Goal: Information Seeking & Learning: Learn about a topic

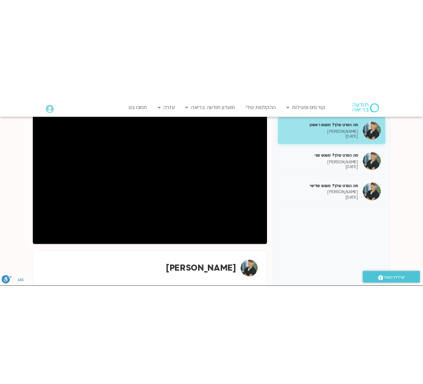
scroll to position [166, 0]
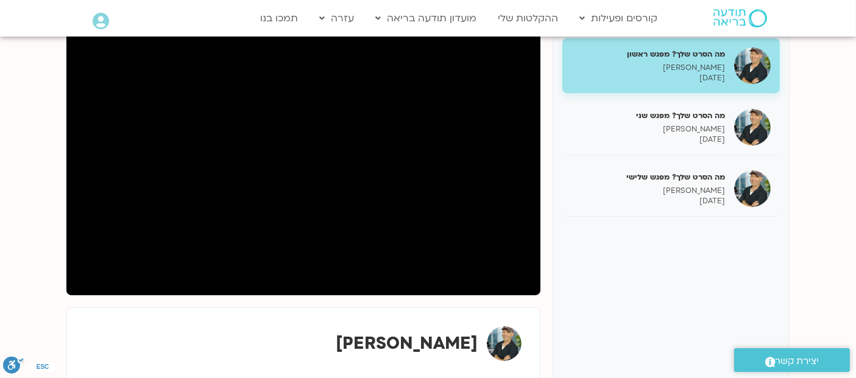
click at [560, 270] on div "מה הסרט שלך? מפגש ראשון ג'יוואן ארי בוסתן 02/09/2025 מה הסרט שלך? מפגש שני ג'יו…" at bounding box center [671, 215] width 237 height 372
click at [337, 327] on div "ג'יוואן ארי בוסתן" at bounding box center [303, 344] width 436 height 35
drag, startPoint x: 684, startPoint y: 118, endPoint x: 826, endPoint y: 249, distance: 192.7
click at [826, 249] on section "מה הסרט שלך? מפגש ראשון ג'יוואן ארי בוסתן 02/09/2025 מה הסרט שלך? מפגש שני ג'יו…" at bounding box center [428, 227] width 856 height 470
drag, startPoint x: 714, startPoint y: 136, endPoint x: 786, endPoint y: 281, distance: 162.1
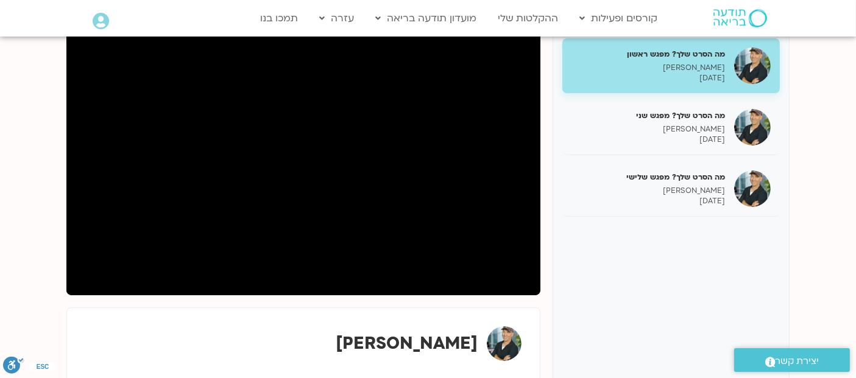
click at [786, 281] on div "מה הסרט שלך? מפגש ראשון ג'יוואן ארי בוסתן 02/09/2025 מה הסרט שלך? מפגש שני ג'יו…" at bounding box center [671, 215] width 237 height 372
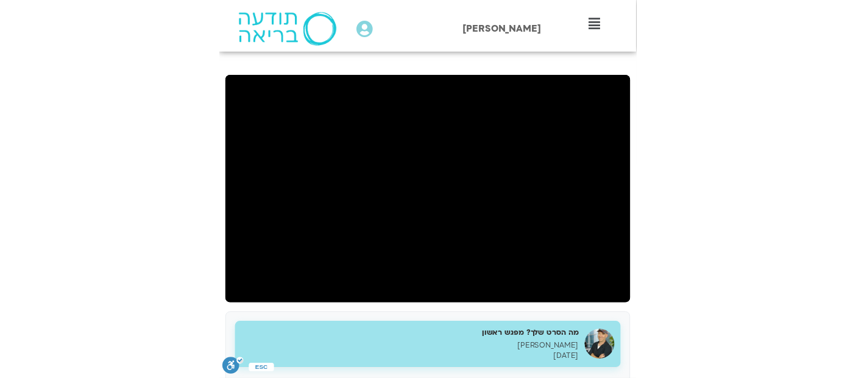
scroll to position [137, 0]
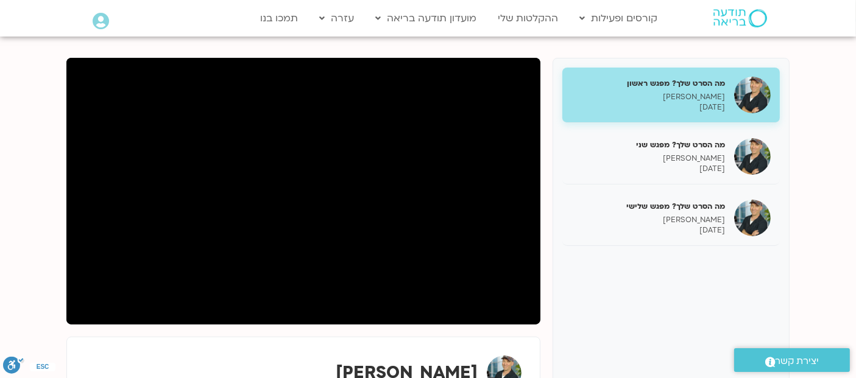
click at [566, 298] on div "מה הסרט שלך? מפגש ראשון ג'יוואן ארי בוסתן 02/09/2025 מה הסרט שלך? מפגש שני ג'יו…" at bounding box center [671, 244] width 237 height 372
click at [593, 286] on div "מה הסרט שלך? מפגש ראשון ג'יוואן ארי בוסתן 02/09/2025 מה הסרט שלך? מפגש שני ג'יו…" at bounding box center [671, 244] width 237 height 372
click at [576, 289] on div "מה הסרט שלך? מפגש ראשון ג'יוואן ארי בוסתן 02/09/2025 מה הסרט שלך? מפגש שני ג'יו…" at bounding box center [671, 244] width 237 height 372
click at [546, 262] on div "מה הסרט שלך? מפגש ראשון ג'יוואן ארי בוסתן 02/09/2025 מה הסרט שלך? מפגש שני ג'יו…" at bounding box center [427, 244] width 723 height 372
click at [583, 253] on div "מה הסרט שלך? מפגש ראשון ג'יוואן ארי בוסתן 02/09/2025 מה הסרט שלך? מפגש שני ג'יו…" at bounding box center [671, 244] width 237 height 372
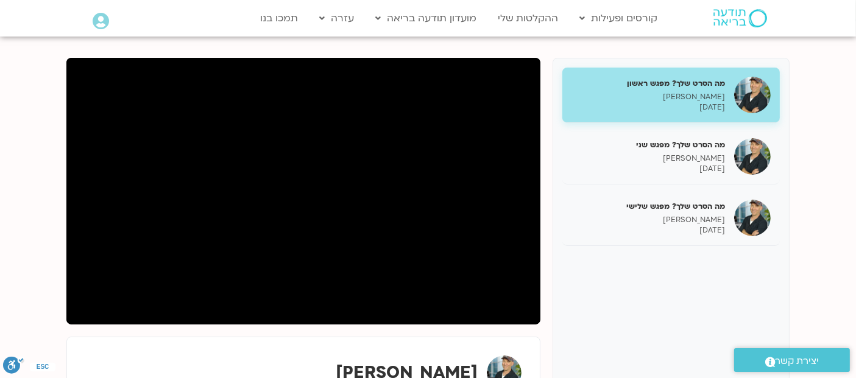
click at [26, 232] on section "מה הסרט שלך? מפגש ראשון ג'יוואן ארי בוסתן 02/09/2025 מה הסרט שלך? מפגש שני ג'יו…" at bounding box center [428, 256] width 856 height 470
click at [35, 216] on section "מה הסרט שלך? מפגש ראשון ג'יוואן ארי בוסתן 02/09/2025 מה הסרט שלך? מפגש שני ג'יו…" at bounding box center [428, 256] width 856 height 470
click at [571, 286] on div "מה הסרט שלך? מפגש ראשון ג'יוואן ארי בוסתן 02/09/2025 מה הסרט שלך? מפגש שני ג'יו…" at bounding box center [671, 244] width 237 height 372
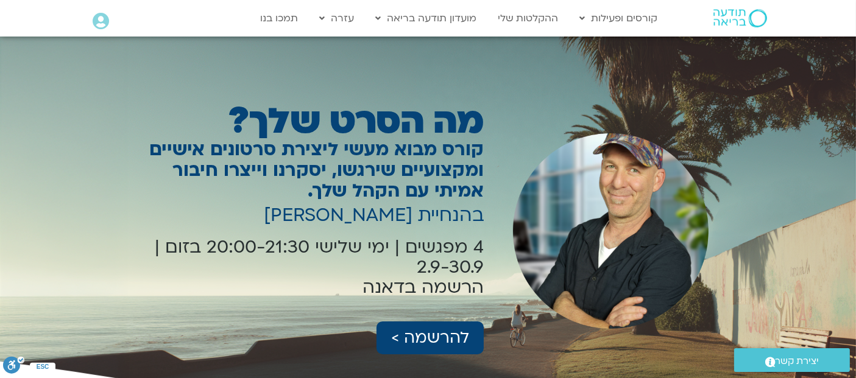
scroll to position [24, 0]
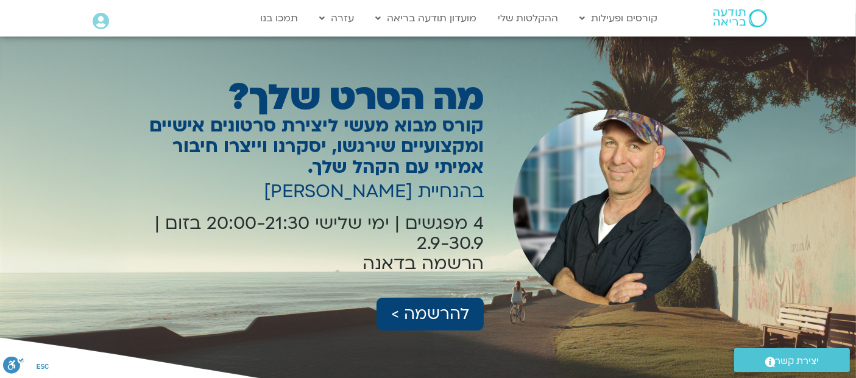
click at [479, 99] on h1 "מה הסרט שלך?" at bounding box center [301, 98] width 365 height 28
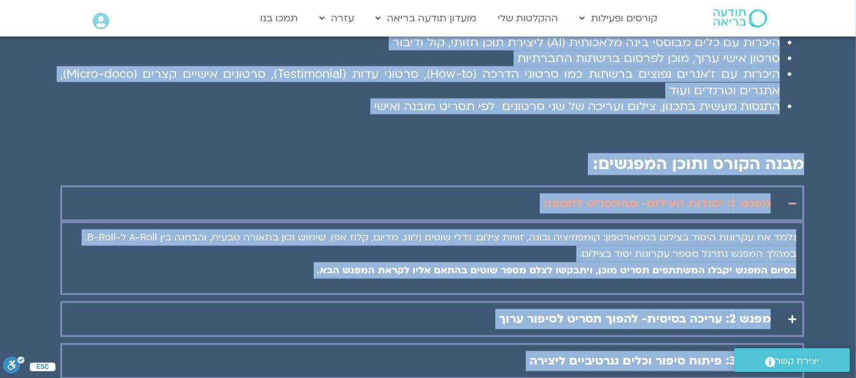
scroll to position [1718, 0]
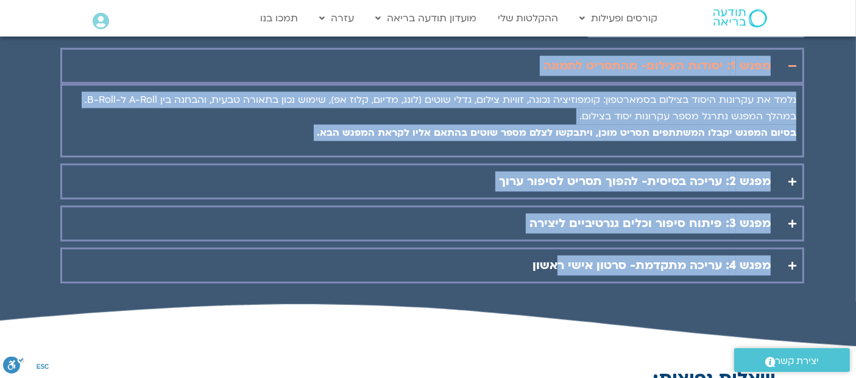
drag, startPoint x: 481, startPoint y: 97, endPoint x: 506, endPoint y: 243, distance: 147.8
copy div "מה הסרט שלך? קורס מבוא מעשי ליצירת סרטונים אישיים ומקצועיים שירגשו, יסקרנו וייצ…"
click at [792, 177] on icon "Accordion. Open links with Enter or Space, close with Escape, and navigate with…" at bounding box center [792, 181] width 8 height 9
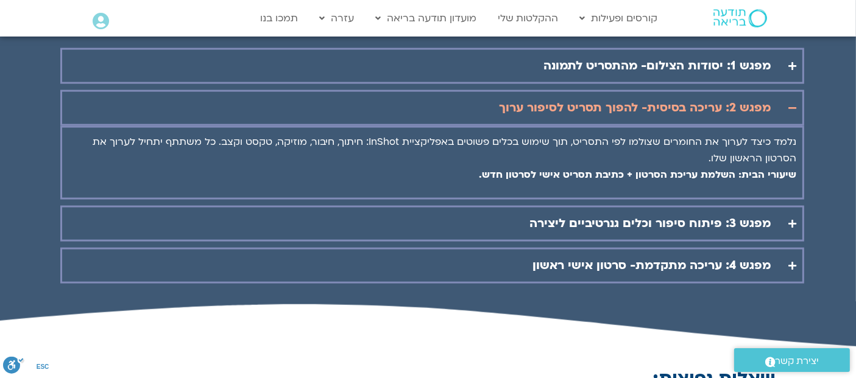
click at [793, 62] on icon "Accordion. Open links with Enter or Space, close with Escape, and navigate with…" at bounding box center [792, 66] width 8 height 9
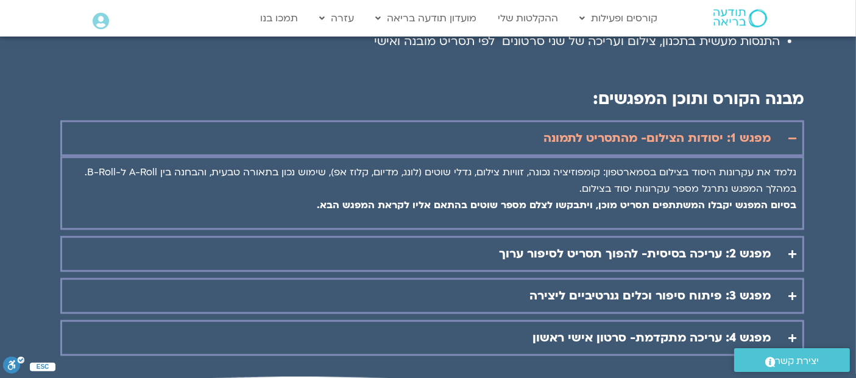
scroll to position [1650, 0]
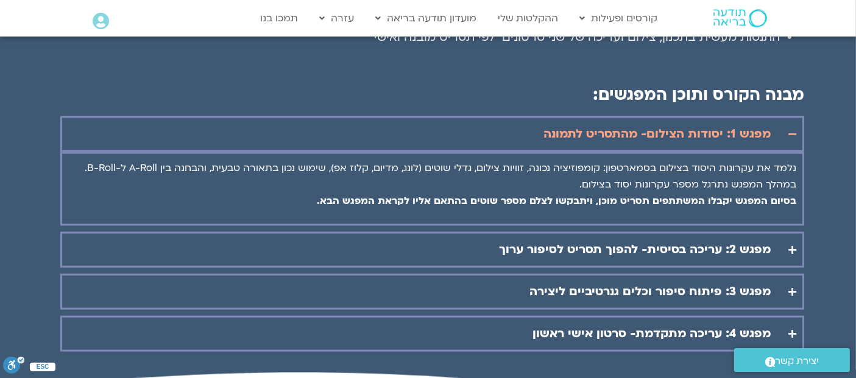
click at [789, 232] on summary "מפגש 2: עריכה בסיסית- להפוך תסריט לסיפור ערוך" at bounding box center [432, 250] width 744 height 36
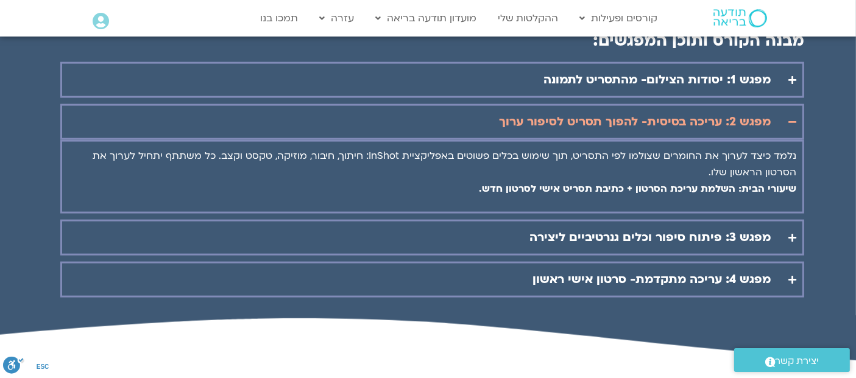
scroll to position [1730, 0]
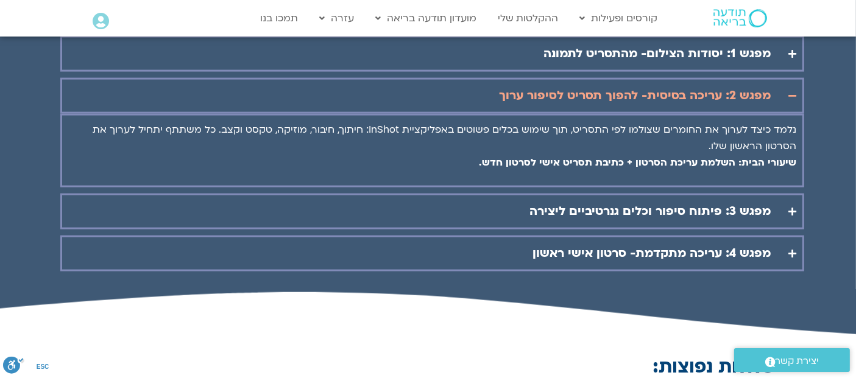
click at [792, 194] on summary "מפגש 3: פיתוח סיפור וכלים גנרטיביים ליצירה" at bounding box center [432, 212] width 744 height 36
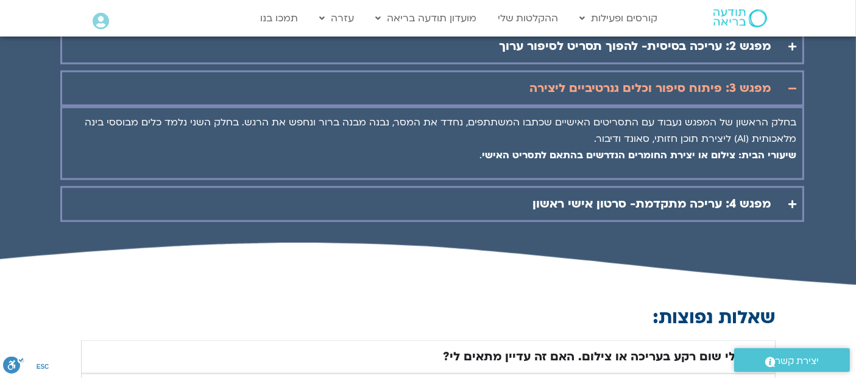
scroll to position [1788, 0]
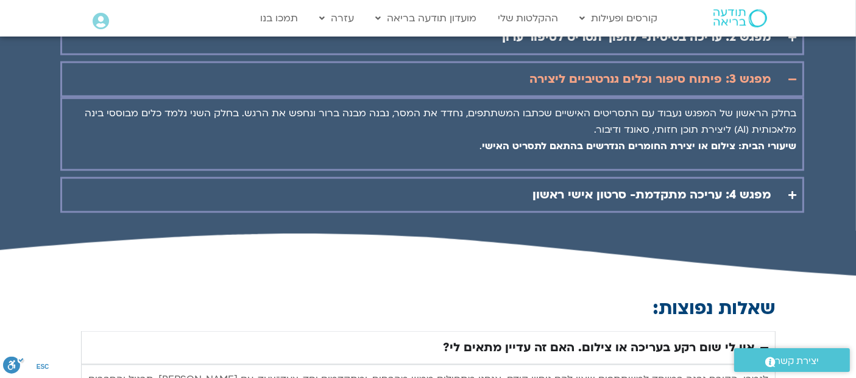
click at [785, 177] on summary "מפגש 4: עריכה מתקדמת- סרטון אישי ראשון" at bounding box center [432, 195] width 744 height 36
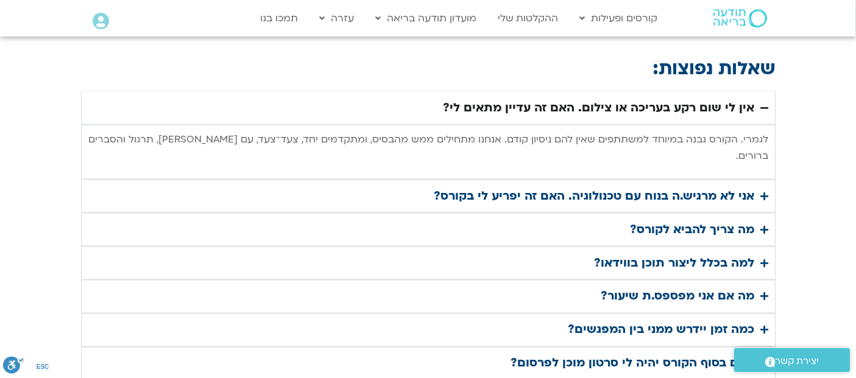
scroll to position [2054, 0]
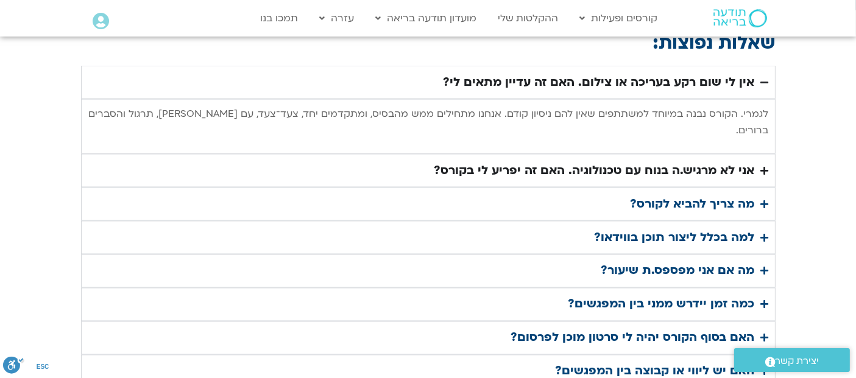
click at [763, 166] on icon "Accordion. Open links with Enter or Space, close with Escape, and navigate with…" at bounding box center [765, 170] width 8 height 9
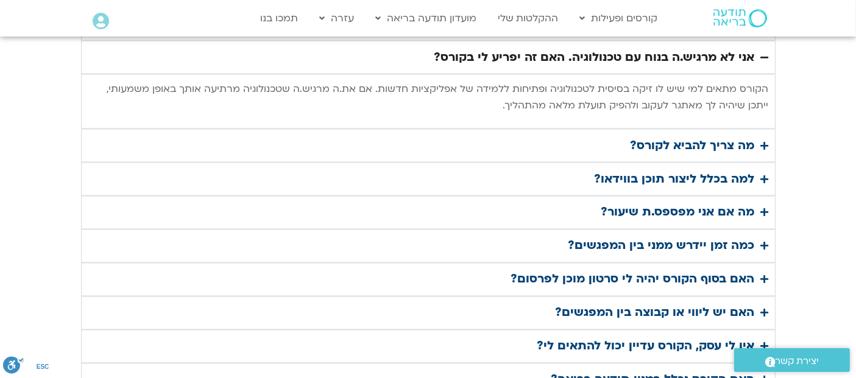
scroll to position [2169, 0]
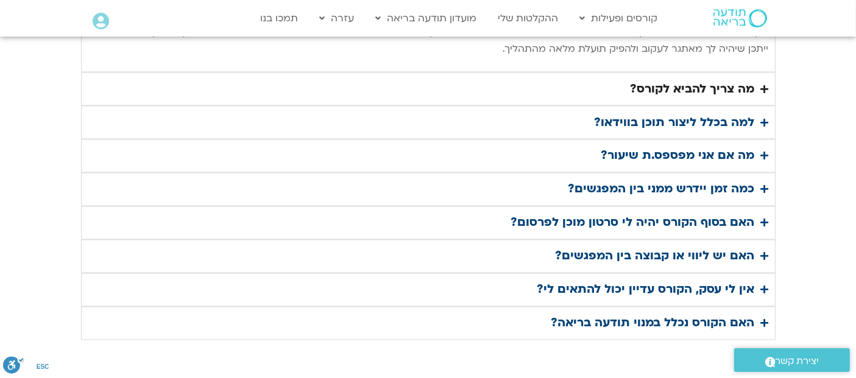
click at [766, 72] on summary "מה צריך להביא לקורס?" at bounding box center [428, 89] width 694 height 34
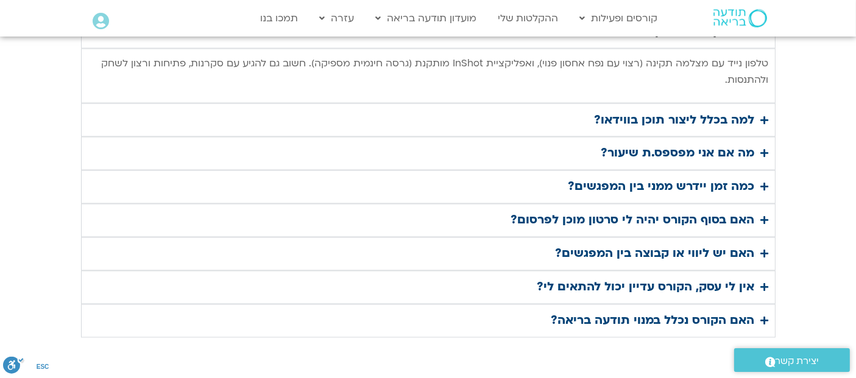
scroll to position [2176, 0]
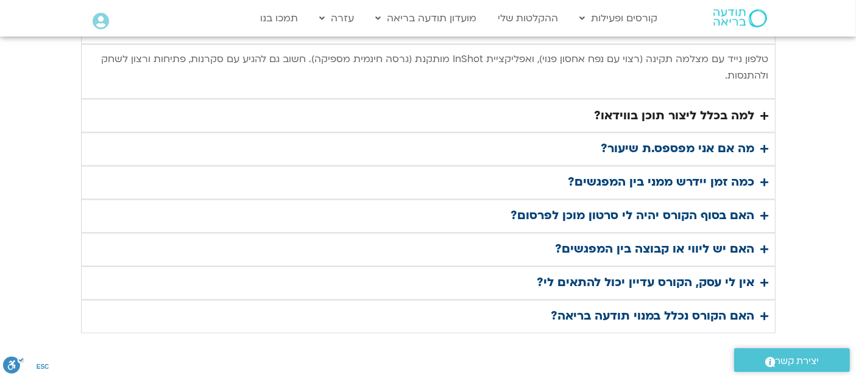
click at [762, 99] on summary "למה בכלל ליצור תוכן בווידאו?" at bounding box center [428, 116] width 694 height 34
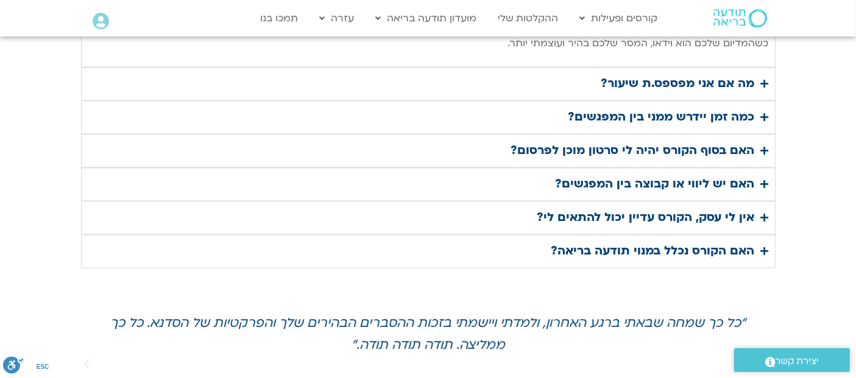
scroll to position [2270, 0]
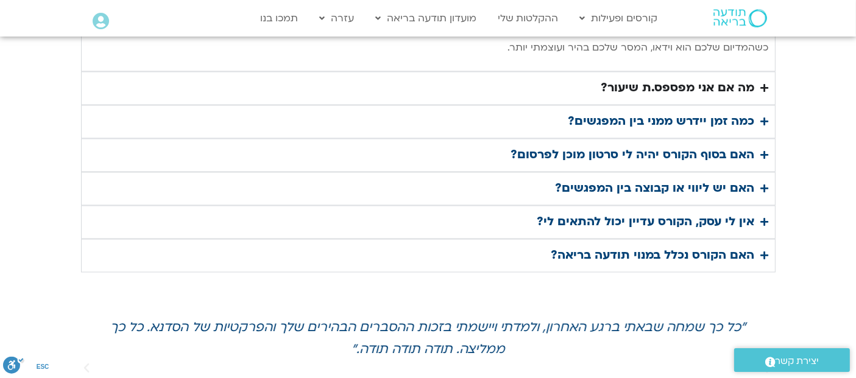
click at [758, 72] on summary "מה אם אני מפספס.ת שיעור?" at bounding box center [428, 89] width 694 height 34
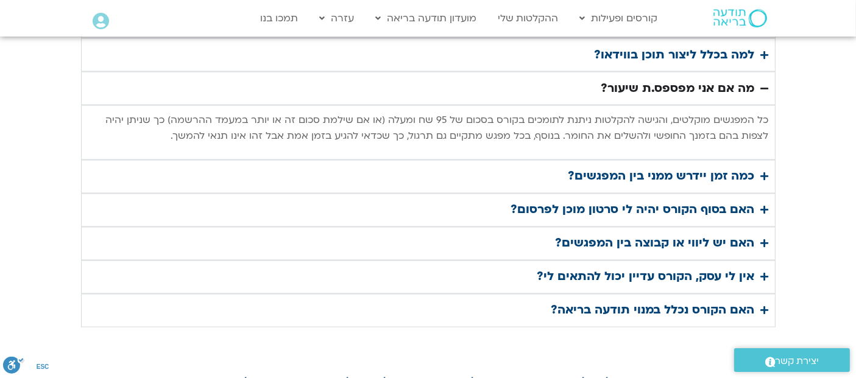
scroll to position [2191, 0]
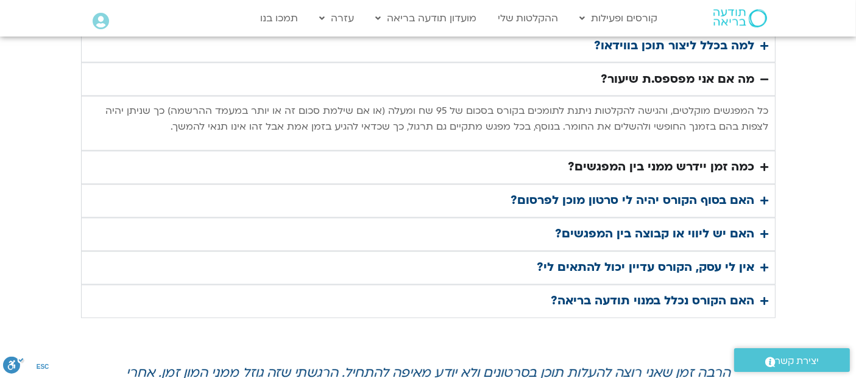
click at [766, 163] on icon "Accordion. Open links with Enter or Space, close with Escape, and navigate with…" at bounding box center [765, 167] width 8 height 9
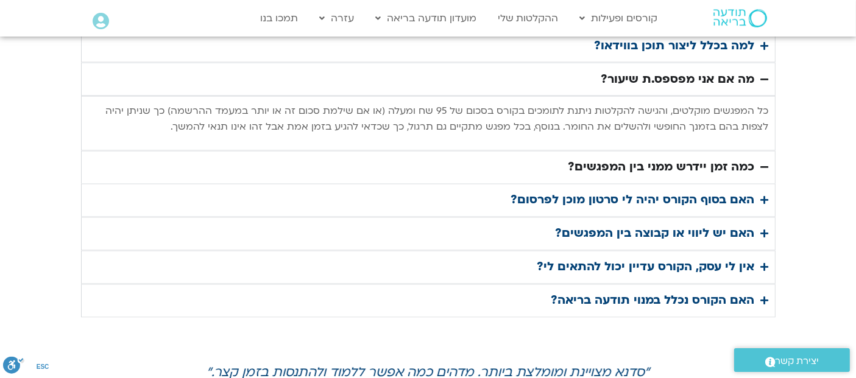
scroll to position [2191, 0]
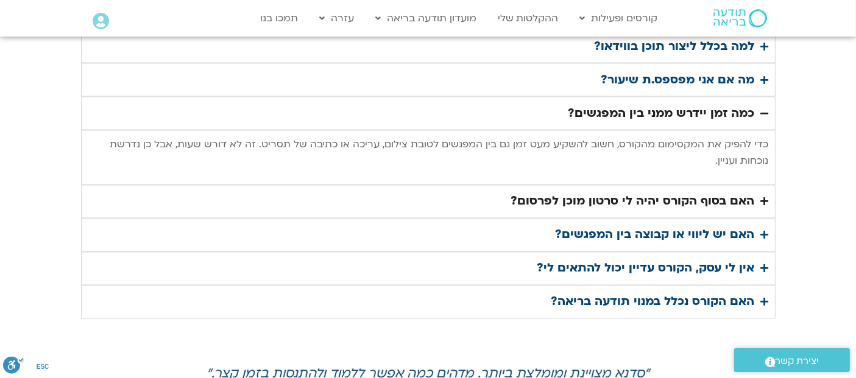
click at [760, 185] on summary "האם בסוף הקורס יהיה לי סרטון מוכן לפרסום?" at bounding box center [428, 202] width 694 height 34
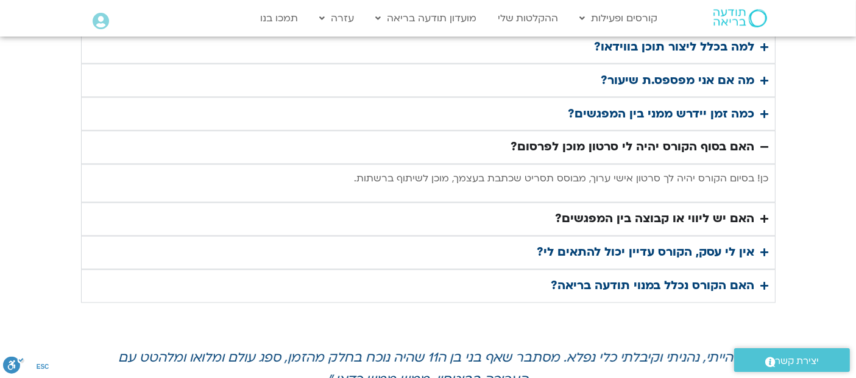
click at [755, 203] on summary "האם יש ליווי או קבוצה בין המפגשים?" at bounding box center [428, 220] width 694 height 34
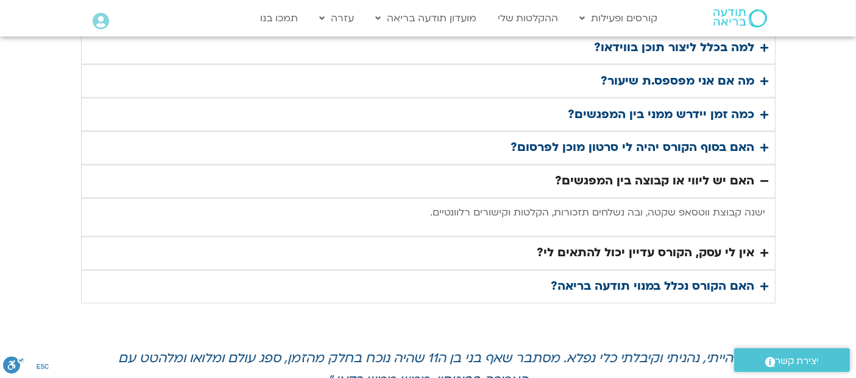
click at [766, 237] on summary "אין לי עסק, הקורס עדיין יכול להתאים לי?" at bounding box center [428, 254] width 694 height 34
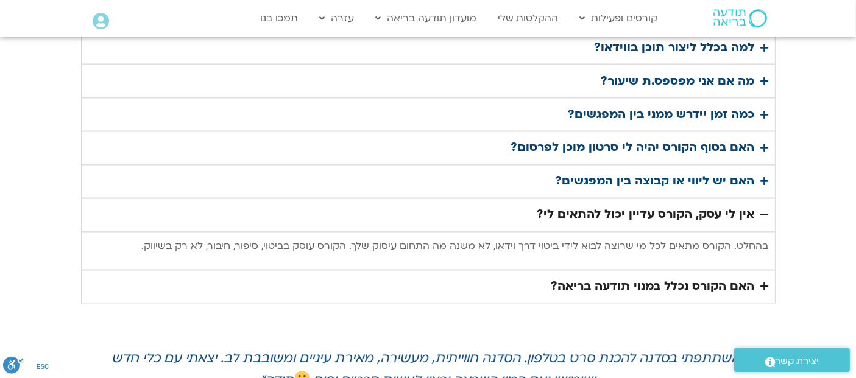
click at [764, 283] on icon "Accordion. Open links with Enter or Space, close with Escape, and navigate with…" at bounding box center [765, 287] width 8 height 9
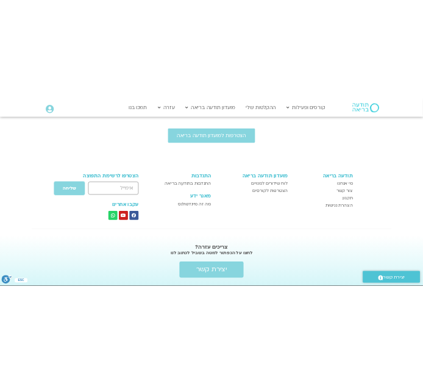
scroll to position [0, 0]
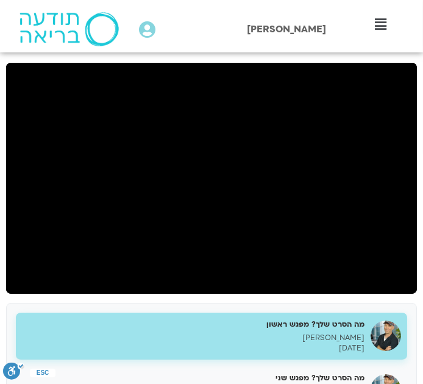
scroll to position [145, 0]
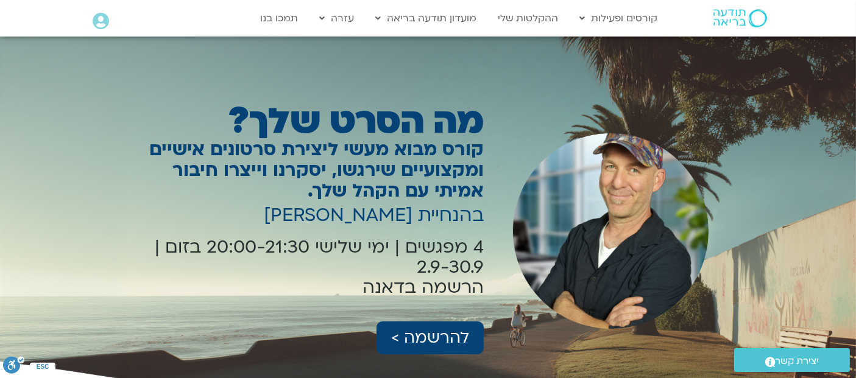
click at [744, 16] on img at bounding box center [740, 18] width 54 height 18
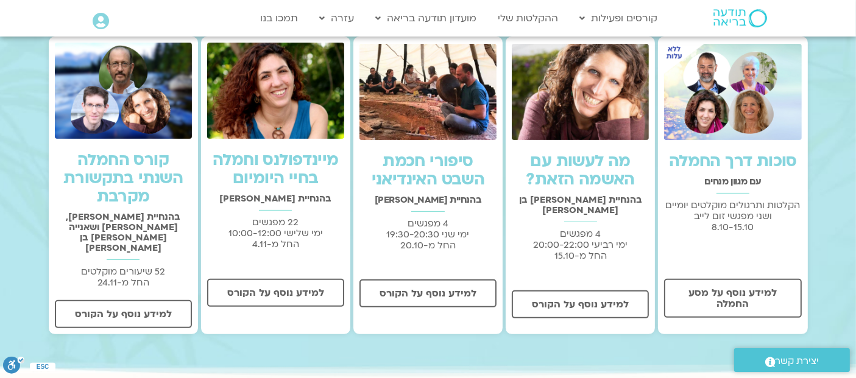
scroll to position [397, 0]
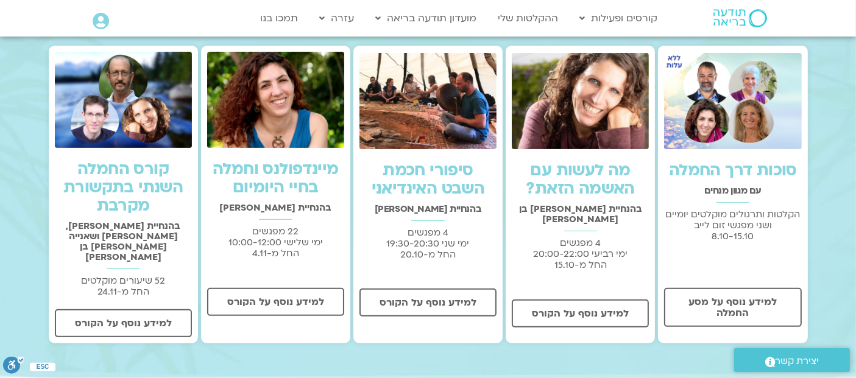
click at [708, 173] on link "סוכות דרך החמלה" at bounding box center [733, 171] width 128 height 22
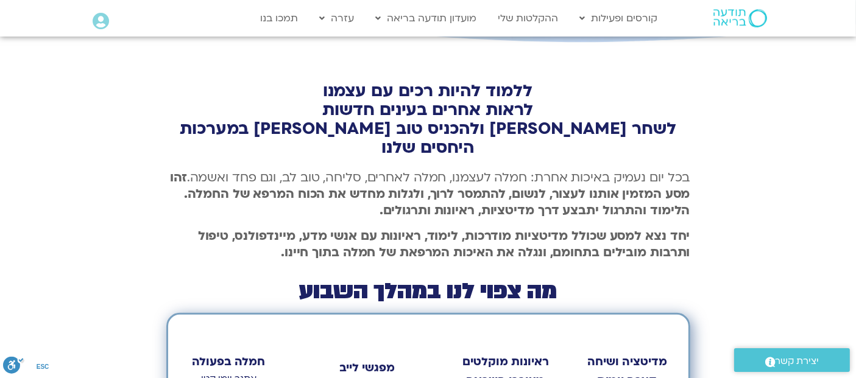
drag, startPoint x: 864, startPoint y: 38, endPoint x: 861, endPoint y: 51, distance: 13.0
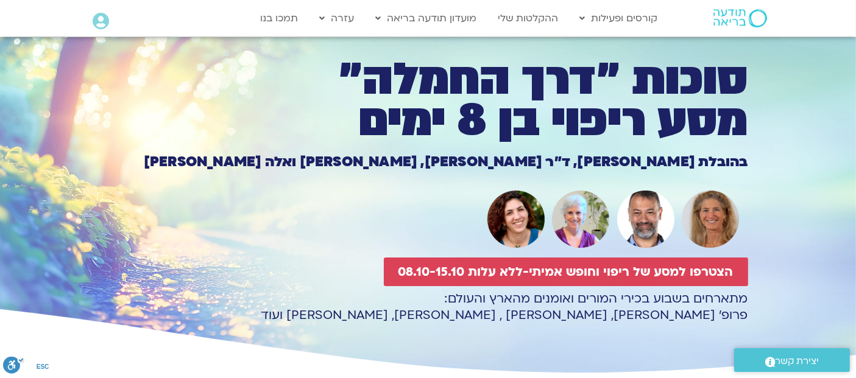
click at [96, 16] on icon at bounding box center [101, 21] width 16 height 17
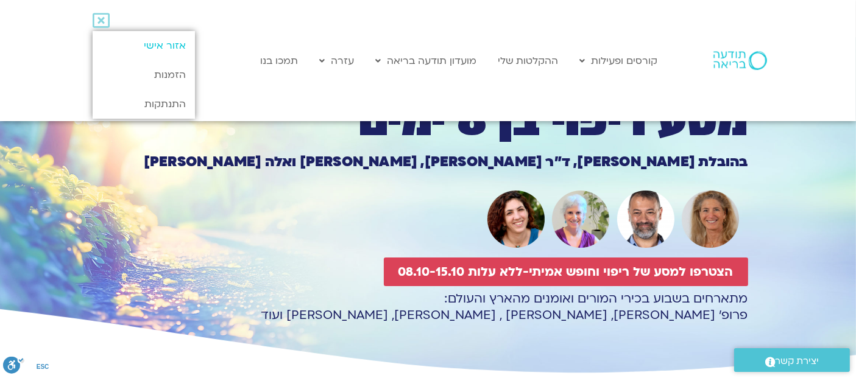
click at [171, 46] on link "אזור אישי" at bounding box center [144, 45] width 102 height 29
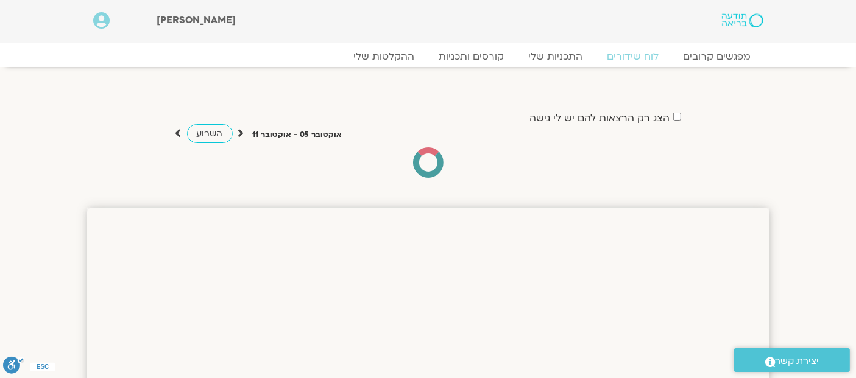
drag, startPoint x: 856, startPoint y: 58, endPoint x: 847, endPoint y: 41, distance: 19.6
click at [553, 60] on link "התכניות שלי" at bounding box center [556, 56] width 94 height 15
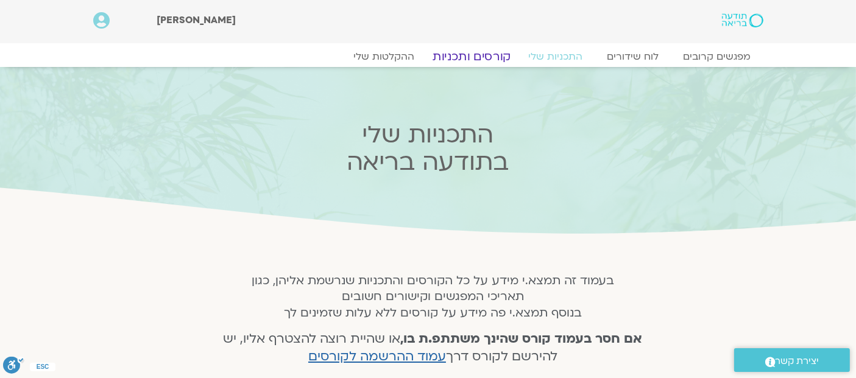
click at [482, 55] on link "קורסים ותכניות" at bounding box center [471, 56] width 107 height 15
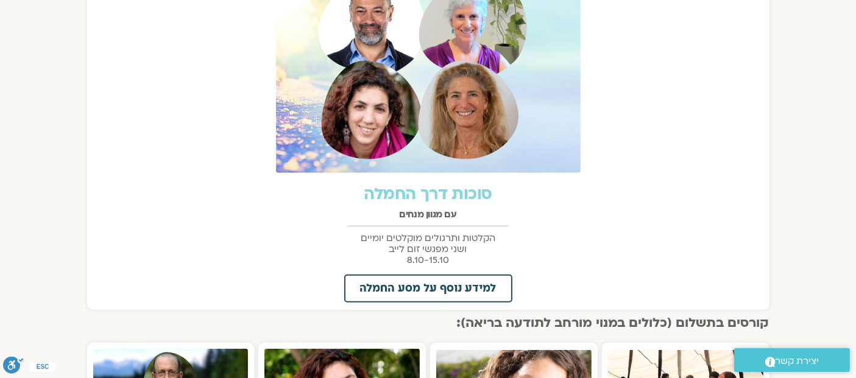
scroll to position [552, 0]
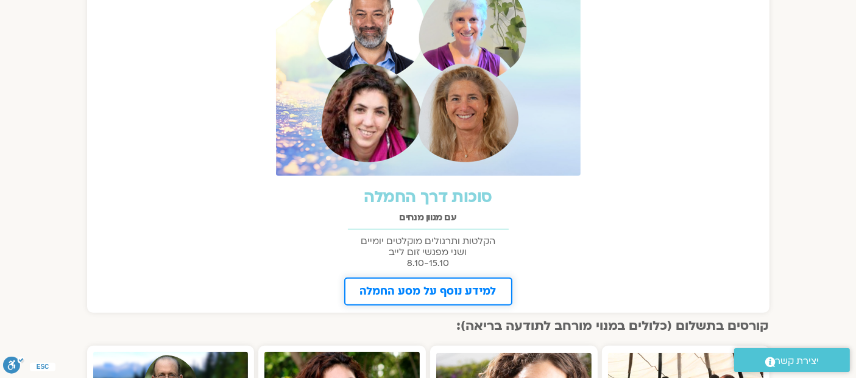
click at [403, 288] on span "למידע נוסף על מסע החמלה" at bounding box center [428, 291] width 136 height 11
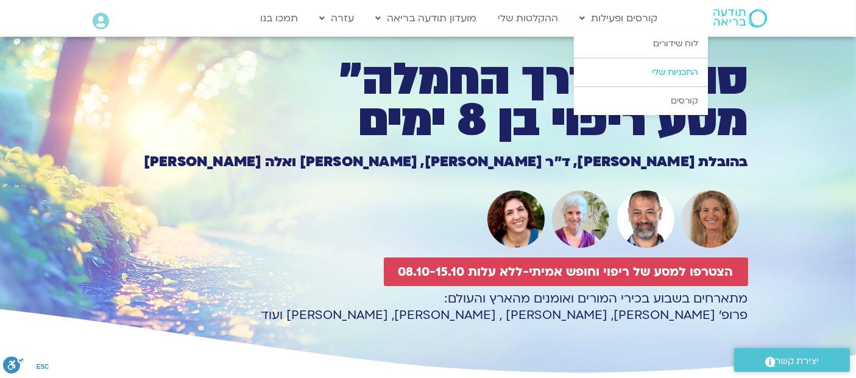
click at [668, 72] on link "התכניות שלי" at bounding box center [641, 72] width 134 height 28
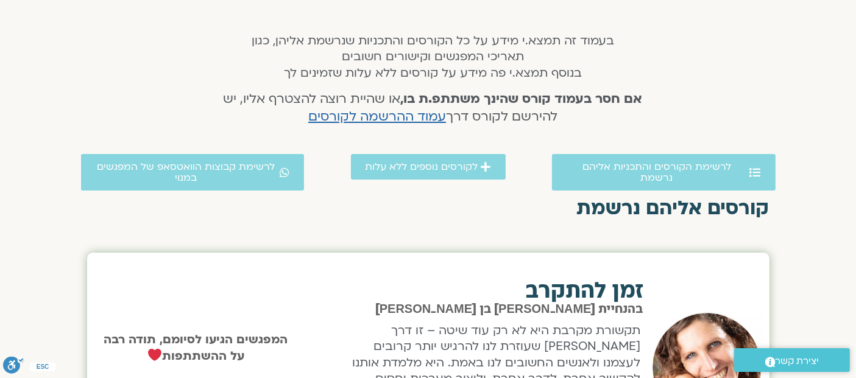
scroll to position [310, 0]
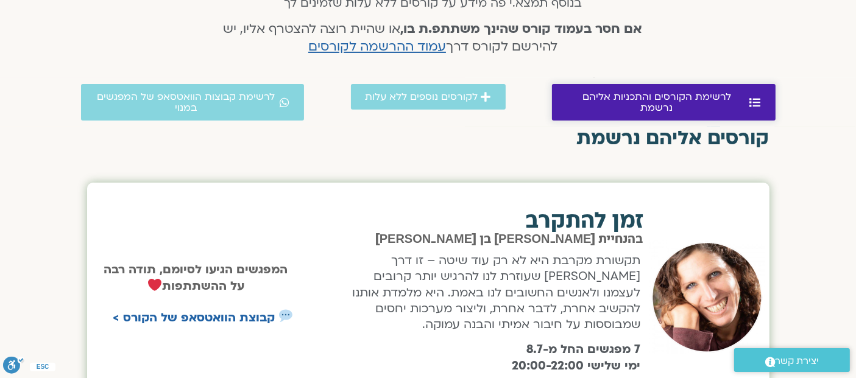
click at [629, 99] on span "לרשימת הקורסים והתכניות אליהם נרשמת" at bounding box center [657, 102] width 180 height 22
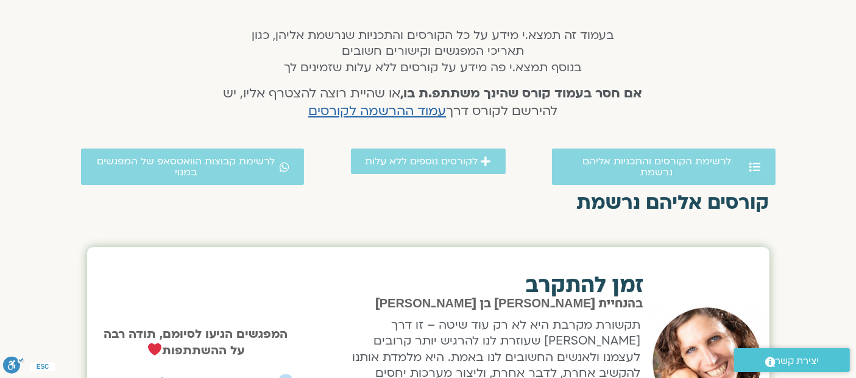
scroll to position [243, 0]
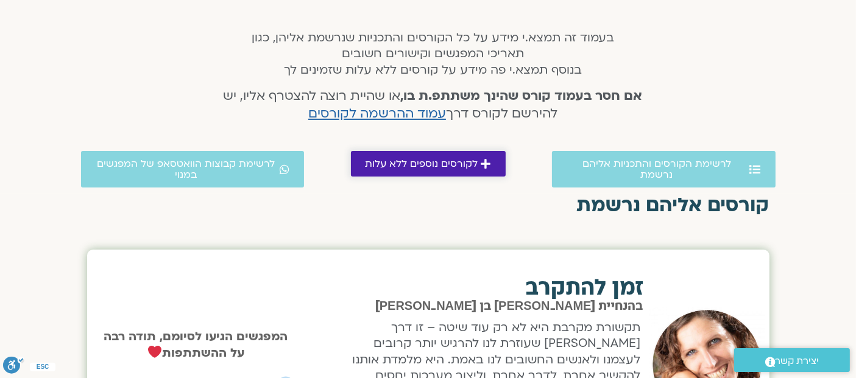
click at [442, 158] on span "לקורסים נוספים ללא עלות" at bounding box center [421, 163] width 113 height 11
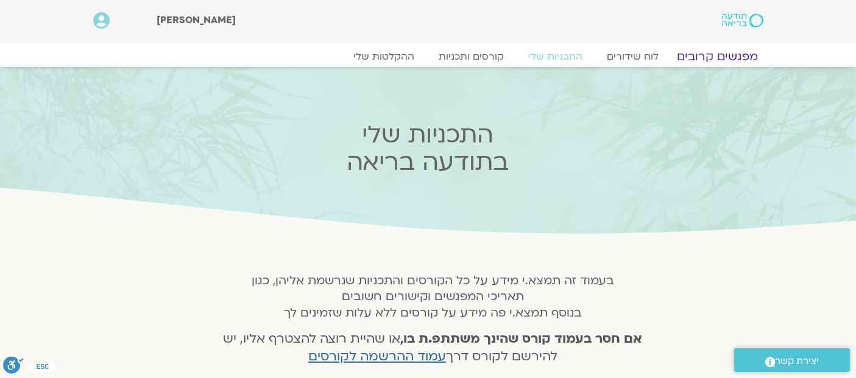
click at [719, 58] on link "מפגשים קרובים" at bounding box center [717, 56] width 110 height 15
click at [733, 58] on link "מפגשים קרובים" at bounding box center [717, 56] width 110 height 15
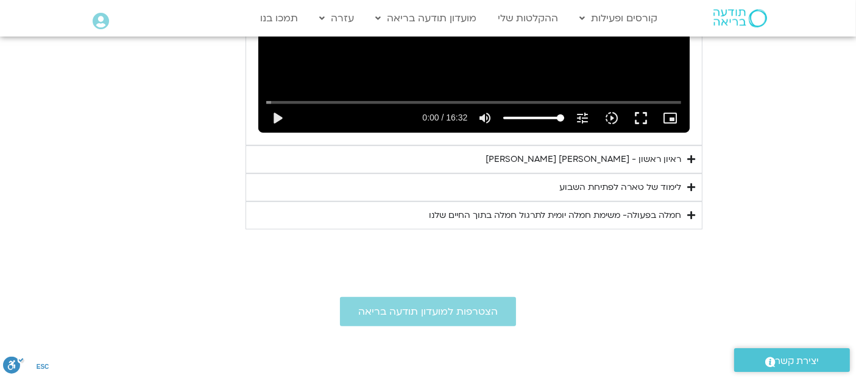
scroll to position [849, 0]
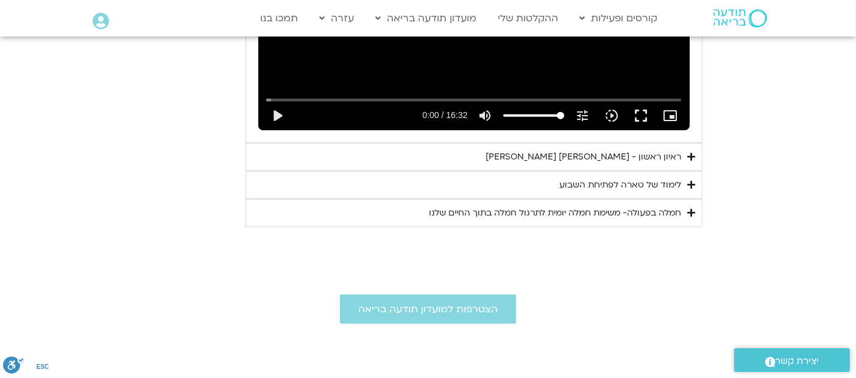
click at [682, 153] on summary "ראיון ראשון - טארה בראך וכריסטין נף" at bounding box center [473, 157] width 457 height 28
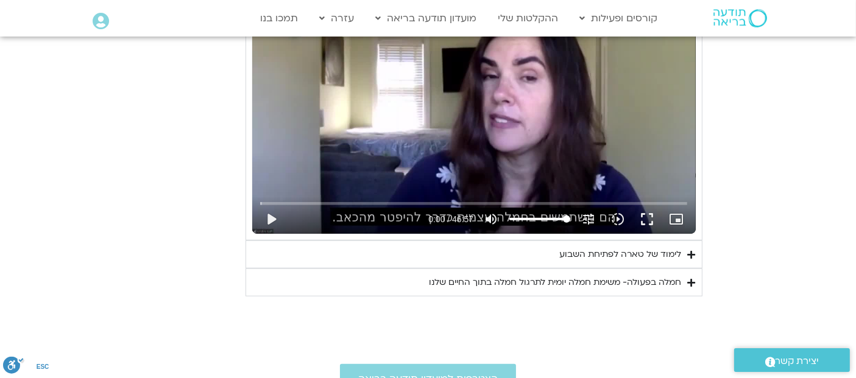
scroll to position [1060, 0]
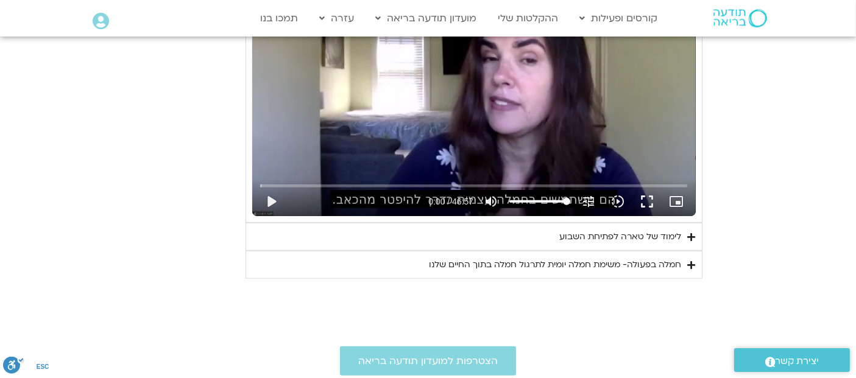
click at [687, 234] on summary "לימוד של טארה לפתיחת השבוע" at bounding box center [473, 237] width 457 height 28
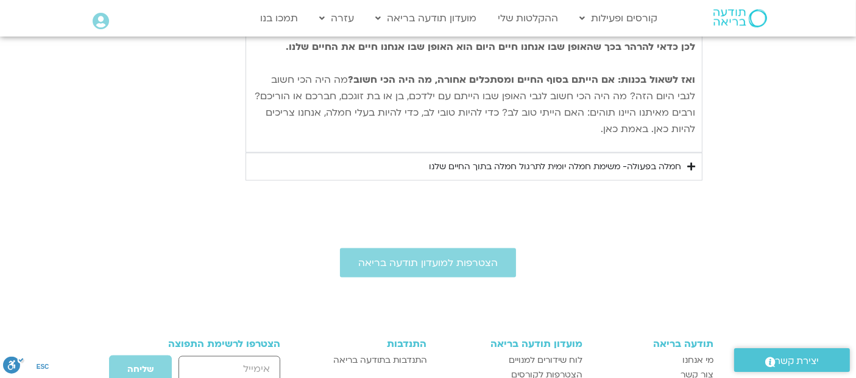
scroll to position [1596, 0]
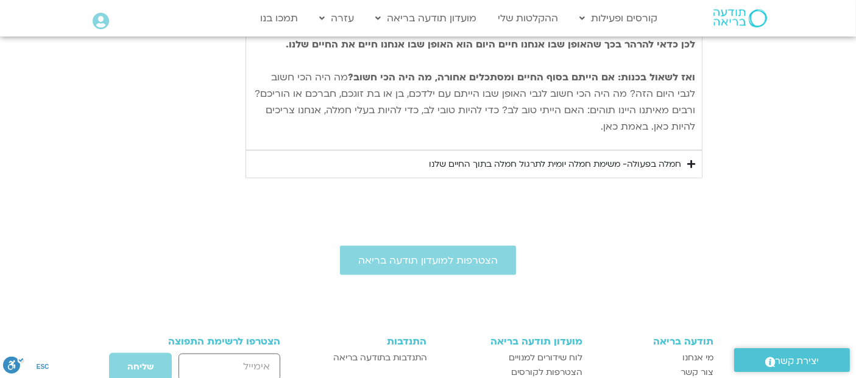
click at [679, 157] on div "חמלה בפעולה- משימת חמלה יומית לתרגול חמלה בתוך החיים שלנו" at bounding box center [555, 164] width 252 height 15
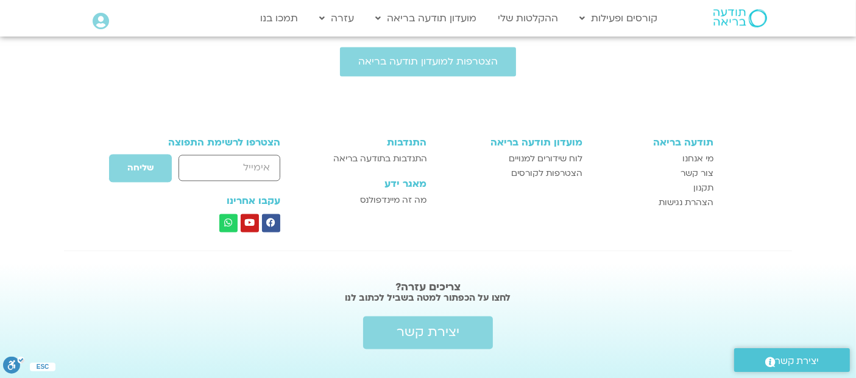
scroll to position [0, 0]
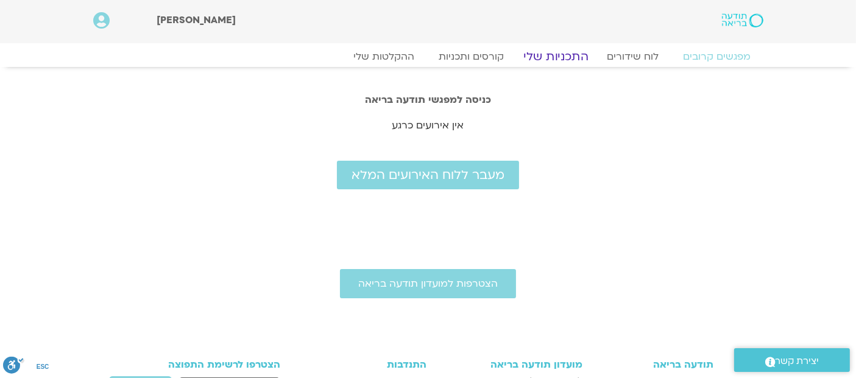
click at [566, 54] on link "התכניות שלי" at bounding box center [556, 56] width 94 height 15
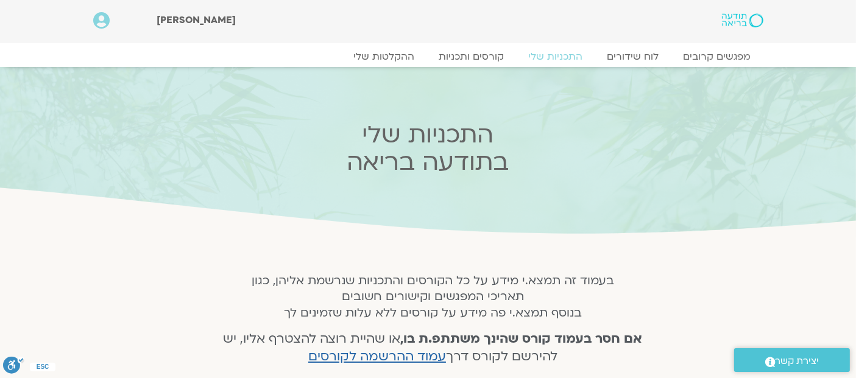
drag, startPoint x: 862, startPoint y: 29, endPoint x: 863, endPoint y: -27, distance: 56.1
click at [393, 57] on link "ההקלטות שלי" at bounding box center [384, 56] width 102 height 15
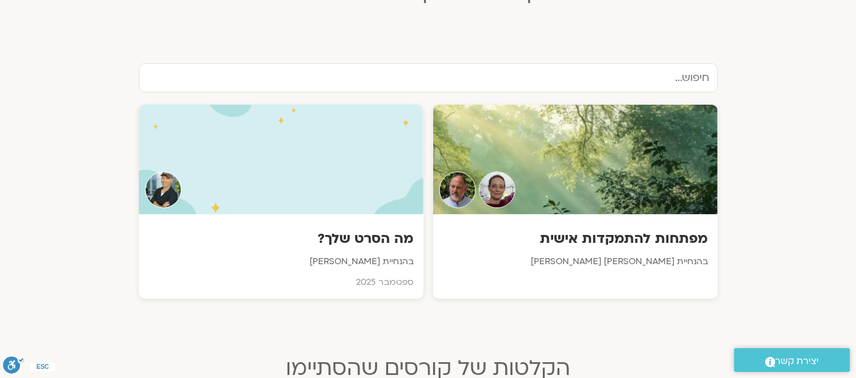
drag, startPoint x: 866, startPoint y: 40, endPoint x: 838, endPoint y: 136, distance: 100.2
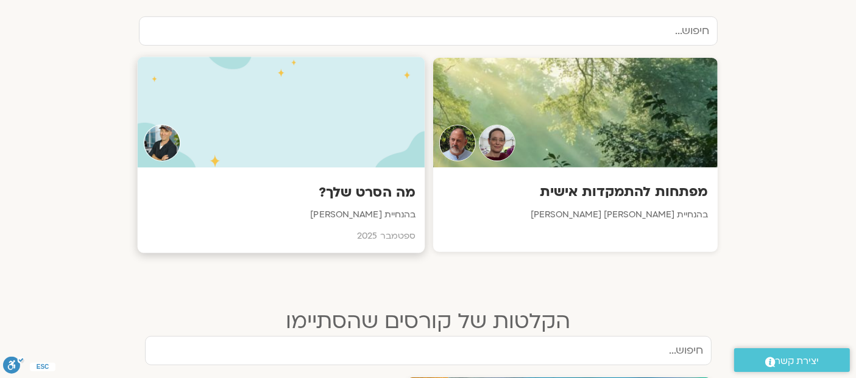
click at [336, 183] on h3 "מה הסרט שלך?" at bounding box center [280, 192] width 269 height 19
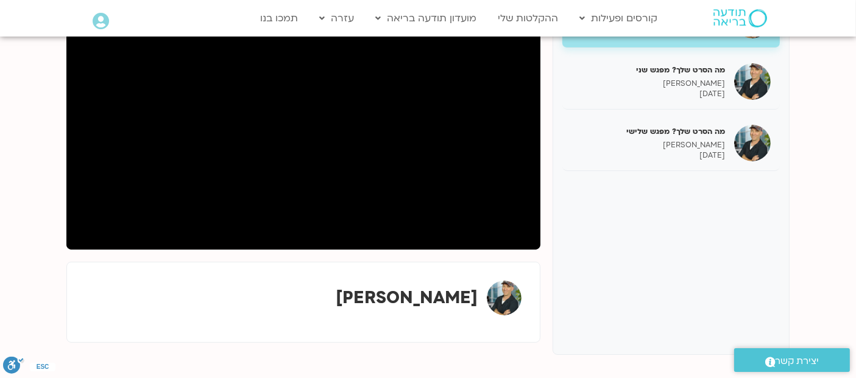
scroll to position [176, 0]
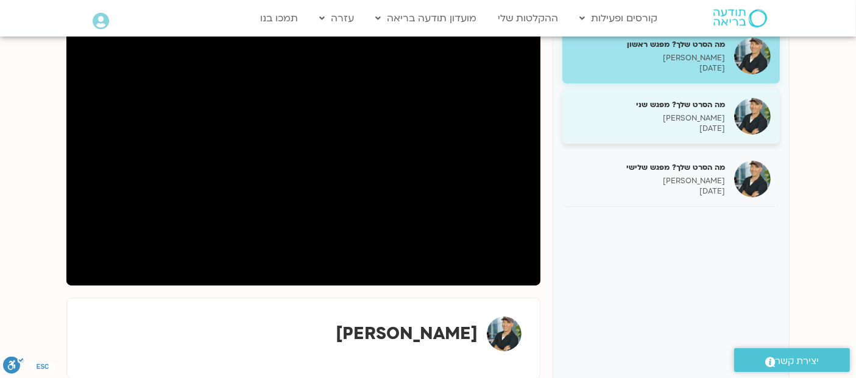
click at [675, 107] on h5 "מה הסרט שלך? מפגש שני" at bounding box center [648, 104] width 154 height 11
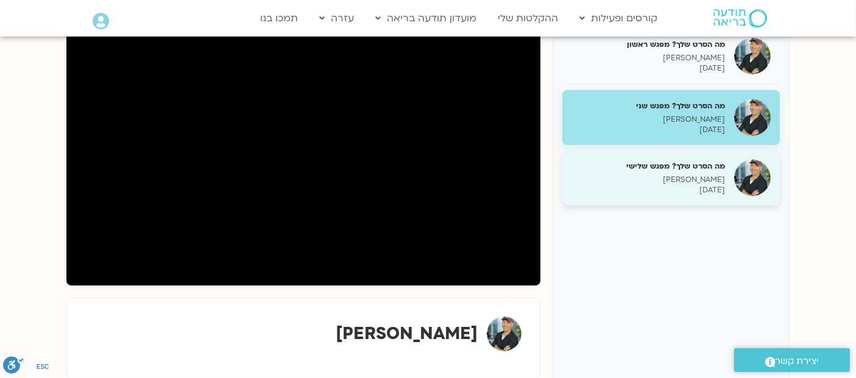
click at [685, 177] on p "[PERSON_NAME]" at bounding box center [648, 180] width 154 height 10
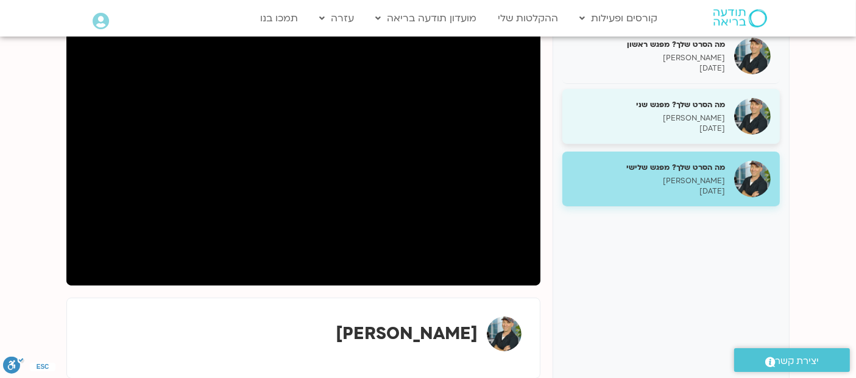
click at [670, 108] on h5 "מה הסרט שלך? מפגש שני" at bounding box center [648, 104] width 154 height 11
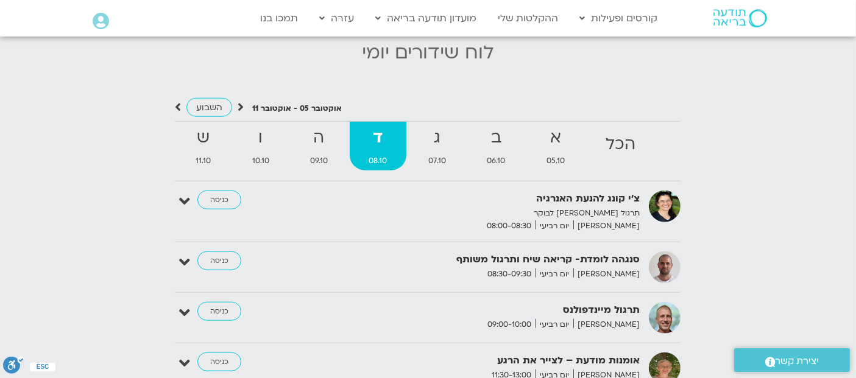
scroll to position [1254, 0]
